Goal: Task Accomplishment & Management: Manage account settings

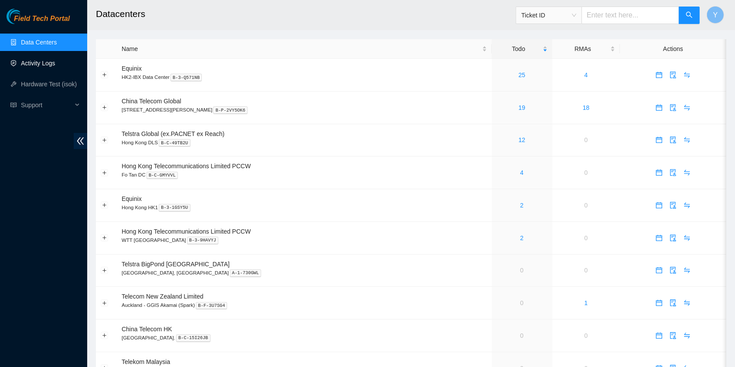
click at [55, 66] on link "Activity Logs" at bounding box center [38, 63] width 34 height 7
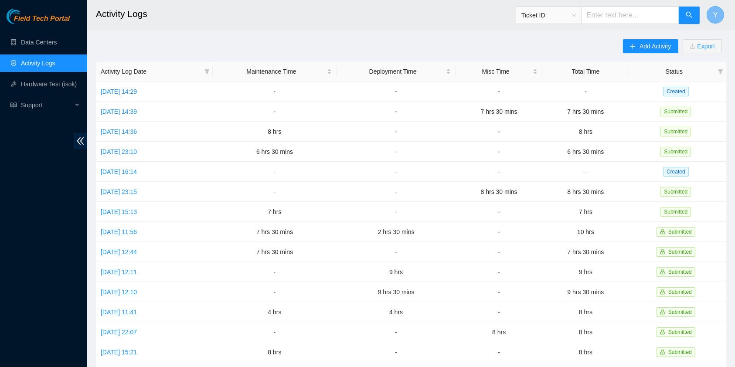
click at [714, 7] on button "Y" at bounding box center [715, 14] width 17 height 17
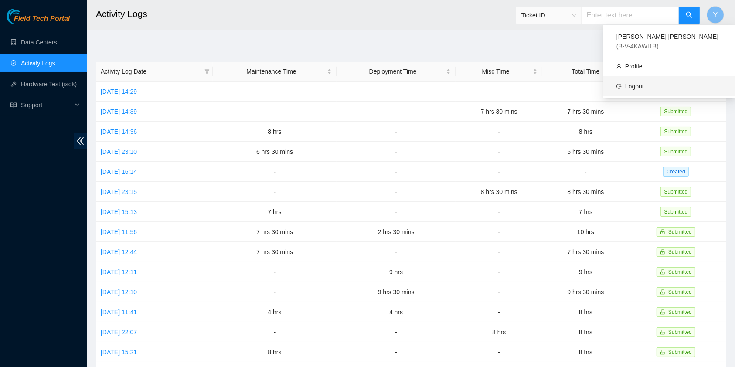
click at [644, 83] on link "Logout" at bounding box center [634, 86] width 19 height 7
